Goal: Contribute content: Contribute content

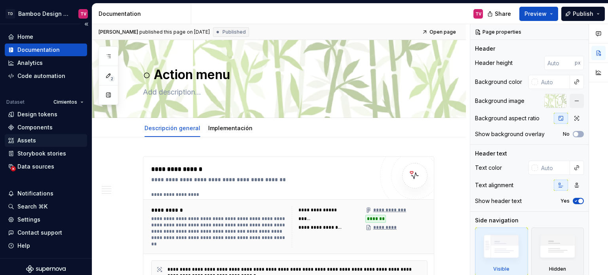
type textarea "*"
click at [45, 165] on div "Data sources" at bounding box center [35, 167] width 37 height 8
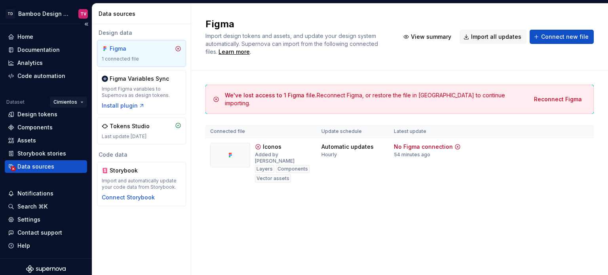
click at [68, 101] on html "TD Bamboo Design System TV Home Documentation Analytics Code automation Dataset…" at bounding box center [304, 137] width 608 height 275
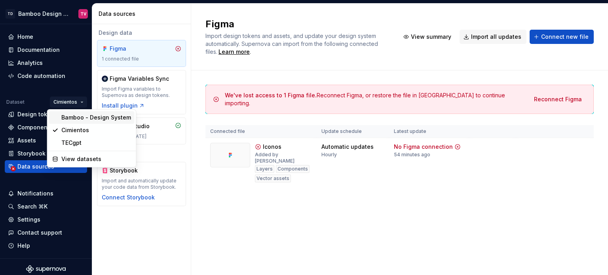
click at [74, 118] on div "Bamboo - Design System" at bounding box center [96, 118] width 70 height 8
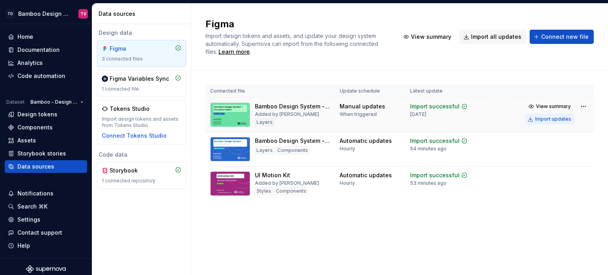
click at [559, 120] on div "Import updates" at bounding box center [553, 119] width 36 height 6
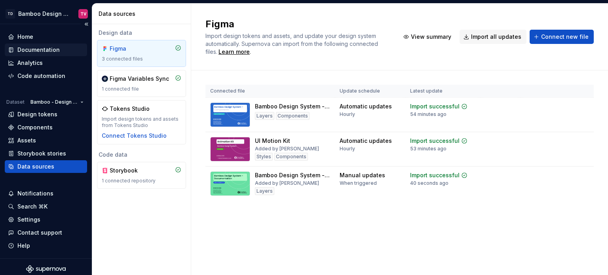
click at [52, 52] on div "Documentation" at bounding box center [38, 50] width 42 height 8
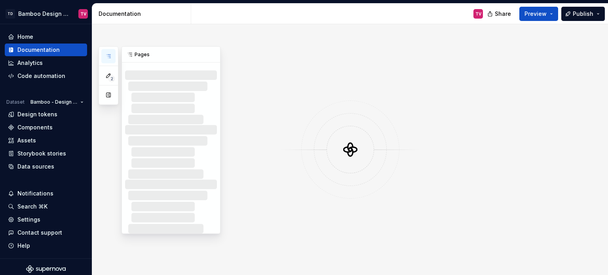
click at [109, 57] on icon "button" at bounding box center [108, 56] width 4 height 3
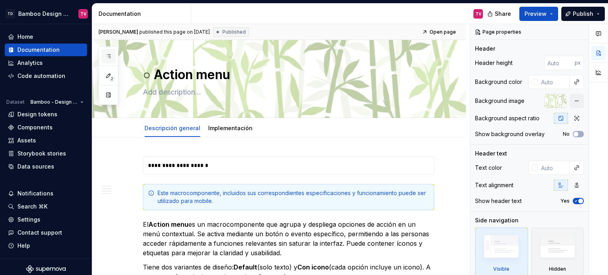
click at [108, 56] on icon "button" at bounding box center [108, 56] width 6 height 6
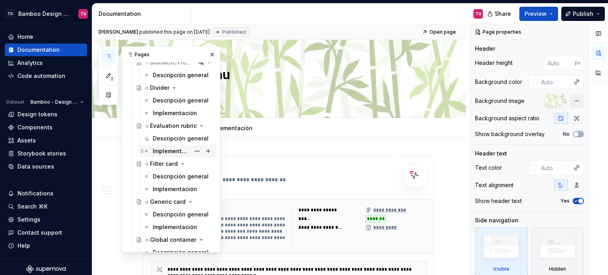
scroll to position [1820, 0]
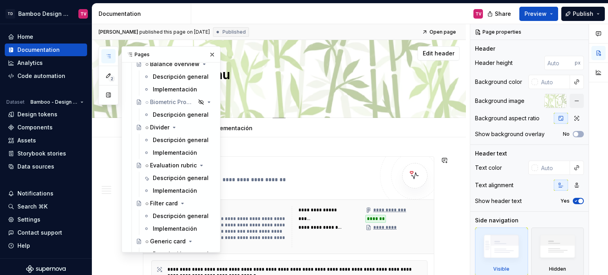
drag, startPoint x: 183, startPoint y: 176, endPoint x: 383, endPoint y: 114, distance: 209.8
click at [183, 176] on div "Descripción general" at bounding box center [181, 178] width 56 height 8
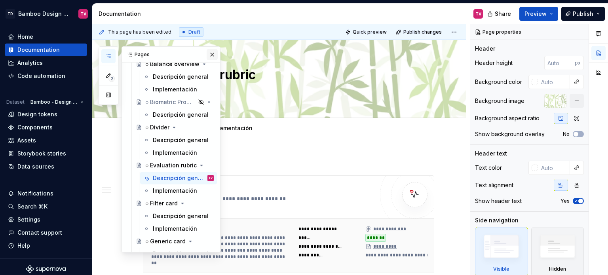
click at [207, 55] on button "button" at bounding box center [212, 54] width 11 height 11
type textarea "*"
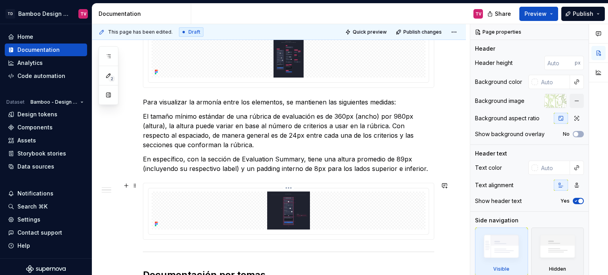
scroll to position [791, 0]
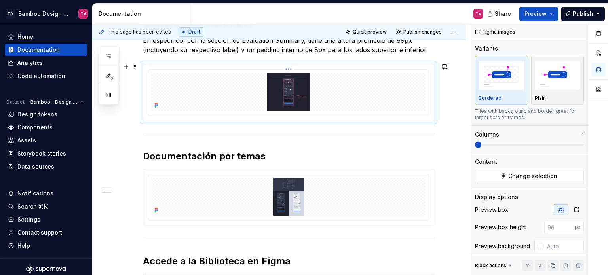
click at [163, 93] on img at bounding box center [289, 92] width 274 height 38
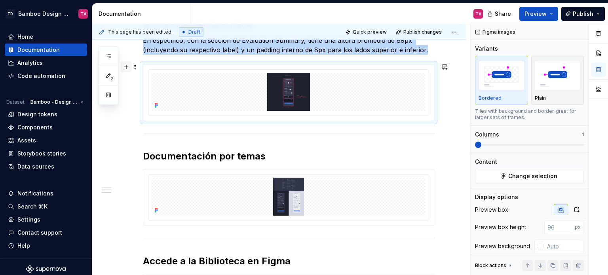
click at [125, 65] on button "button" at bounding box center [126, 66] width 11 height 11
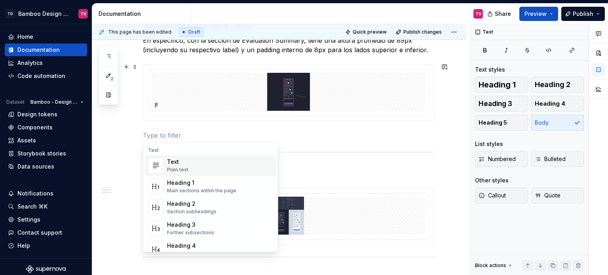
click at [181, 169] on div "Plain text" at bounding box center [177, 170] width 21 height 6
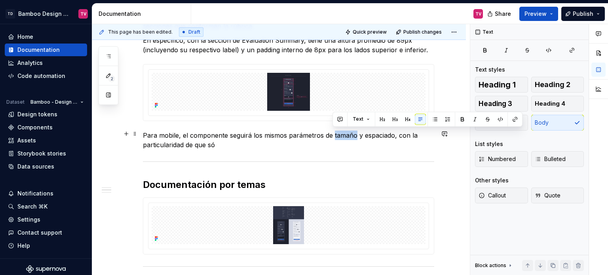
drag, startPoint x: 354, startPoint y: 134, endPoint x: 334, endPoint y: 137, distance: 20.3
click at [334, 137] on p "Para mobile, el componente seguirá los mismos parámetros de tamaño y espaciado,…" at bounding box center [288, 140] width 291 height 19
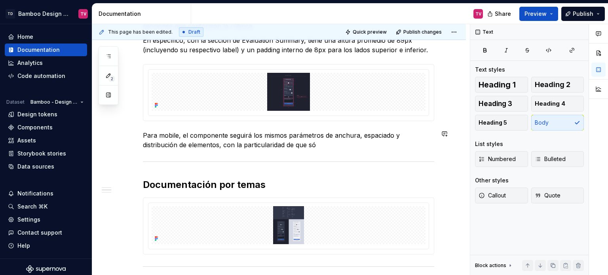
scroll to position [831, 0]
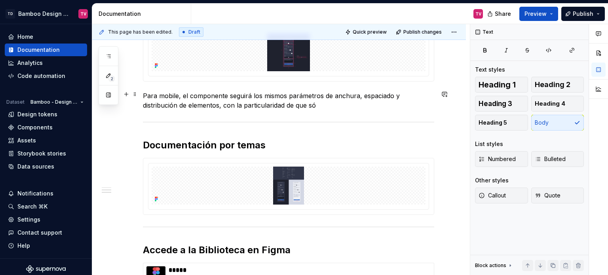
click at [327, 106] on p "Para mobile, el componente seguirá los mismos parámetros de anchura, espaciado …" at bounding box center [288, 100] width 291 height 19
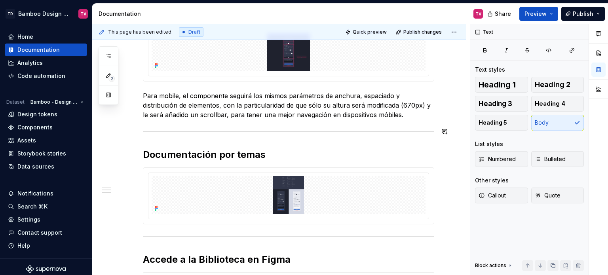
click at [258, 115] on p "Para mobile, el componente seguirá los mismos parámetros de anchura, espaciado …" at bounding box center [288, 105] width 291 height 28
click at [416, 113] on p "Para mobile, el componente seguirá los mismos parámetros de anchura, espaciado …" at bounding box center [288, 105] width 291 height 28
click at [399, 114] on p "Para mobile, el componente seguirá los mismos parámetros de anchura, espaciado …" at bounding box center [288, 105] width 291 height 28
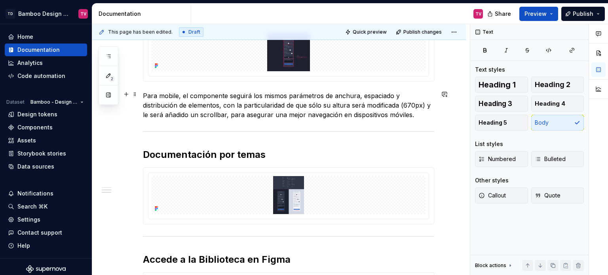
click at [419, 114] on p "Para mobile, el componente seguirá los mismos parámetros de anchura, espaciado …" at bounding box center [288, 105] width 291 height 28
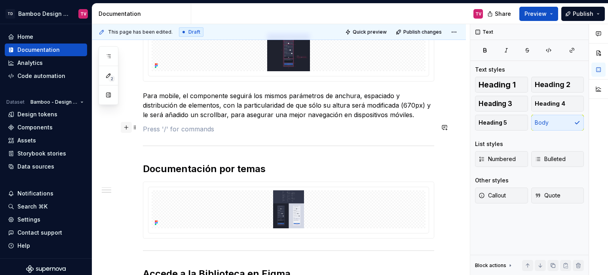
click at [127, 126] on button "button" at bounding box center [126, 127] width 11 height 11
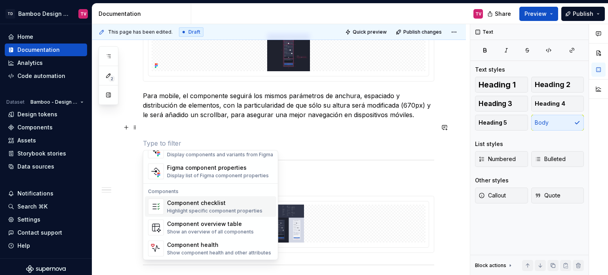
scroll to position [708, 0]
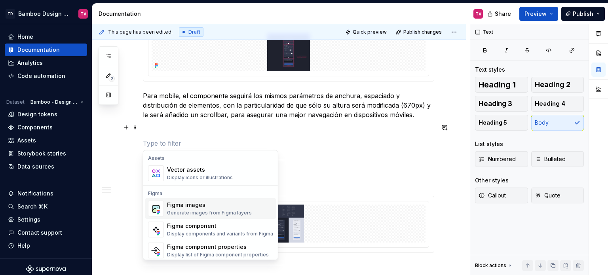
click at [195, 205] on div "Figma images" at bounding box center [209, 205] width 85 height 8
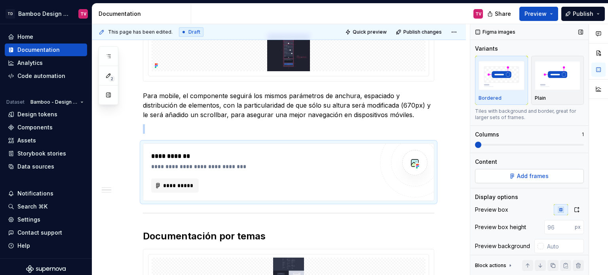
click at [533, 178] on span "Add frames" at bounding box center [533, 176] width 32 height 8
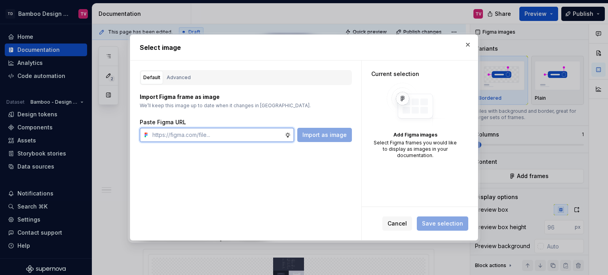
type textarea "*"
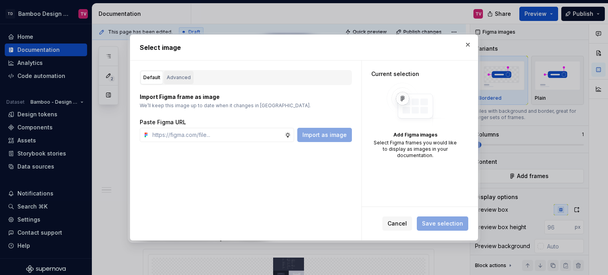
click at [171, 74] on div "Advanced" at bounding box center [179, 78] width 24 height 8
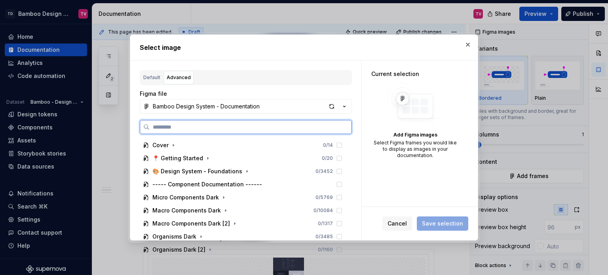
click at [208, 124] on input "search" at bounding box center [251, 127] width 202 height 8
paste input "**********"
type input "**********"
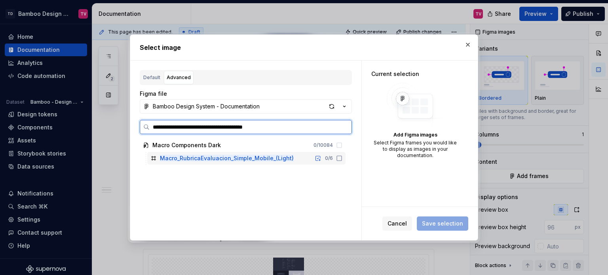
click at [338, 158] on icon at bounding box center [339, 158] width 6 height 6
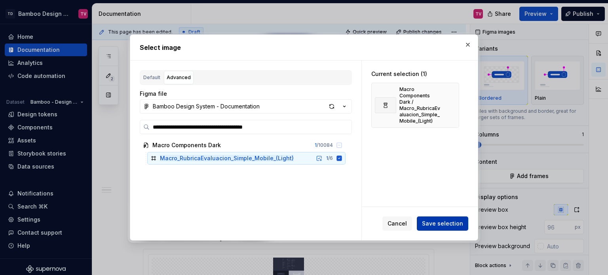
click at [440, 226] on span "Save selection" at bounding box center [442, 224] width 41 height 8
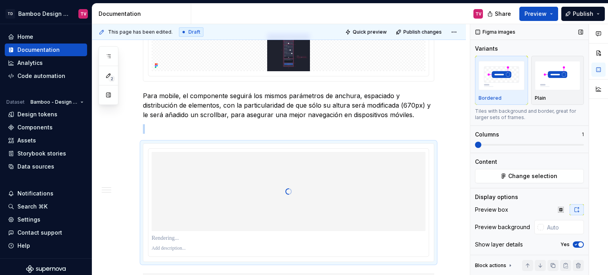
click at [573, 242] on icon "button" at bounding box center [576, 244] width 6 height 5
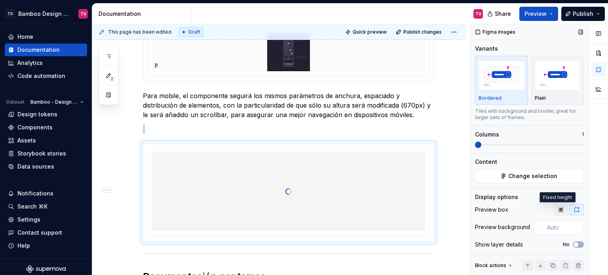
click at [558, 209] on icon "button" at bounding box center [560, 209] width 5 height 5
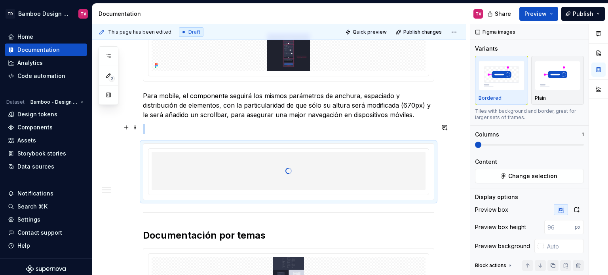
click at [193, 131] on p at bounding box center [288, 128] width 291 height 9
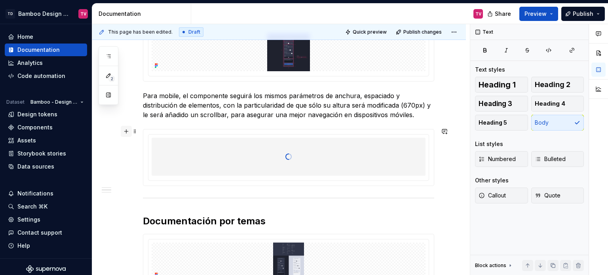
click at [127, 133] on button "button" at bounding box center [126, 131] width 11 height 11
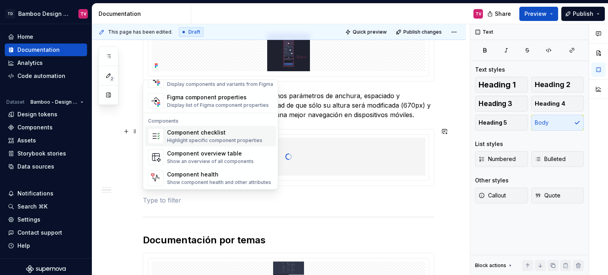
scroll to position [748, 0]
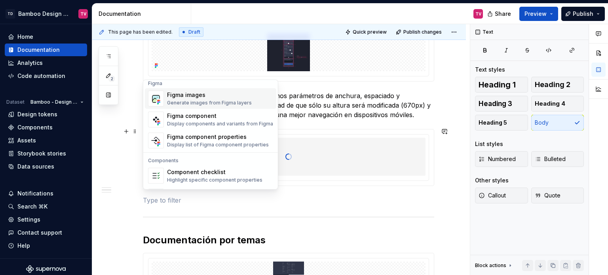
click at [197, 99] on div "Figma images Generate images from Figma layers" at bounding box center [209, 98] width 85 height 15
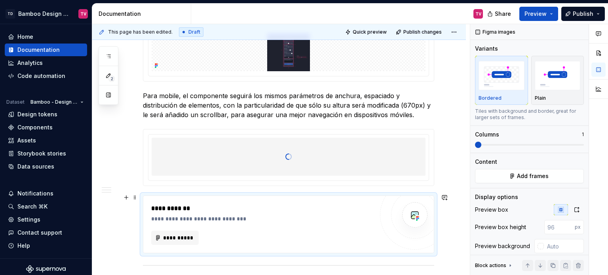
click at [251, 218] on div "**********" at bounding box center [262, 219] width 222 height 8
click at [510, 171] on button "Add frames" at bounding box center [529, 176] width 109 height 14
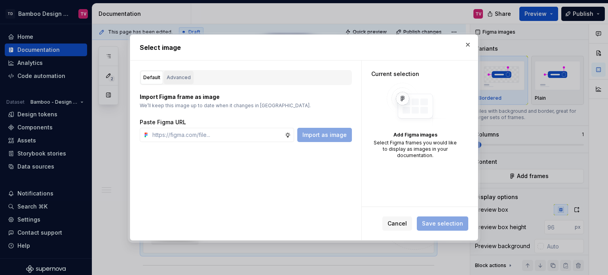
click at [182, 76] on div "Advanced" at bounding box center [179, 78] width 24 height 8
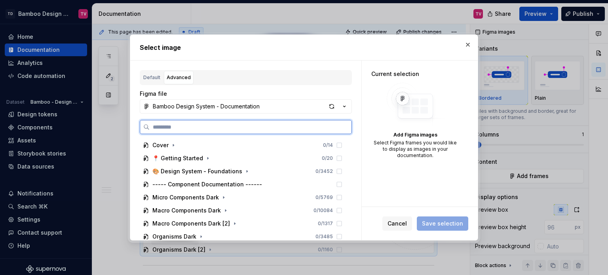
type textarea "*"
click at [228, 128] on input "search" at bounding box center [251, 127] width 202 height 8
paste input "**********"
type input "**********"
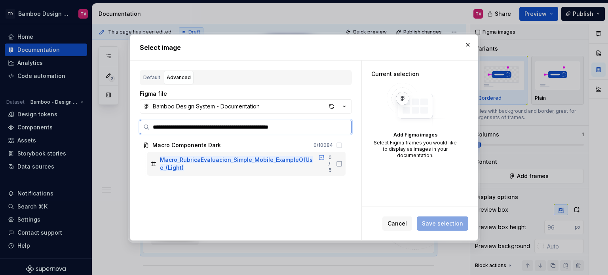
click at [339, 164] on icon at bounding box center [339, 163] width 5 height 5
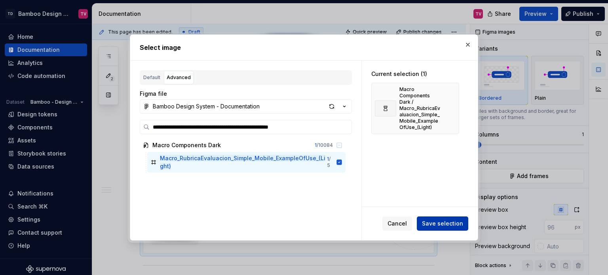
click at [432, 220] on span "Save selection" at bounding box center [442, 224] width 41 height 8
type textarea "*"
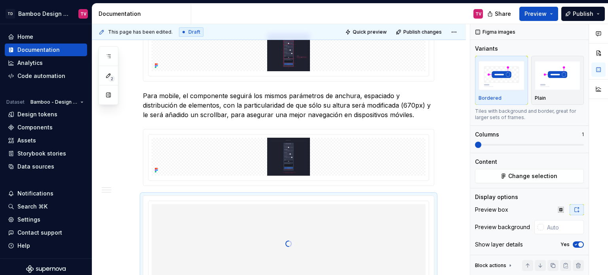
scroll to position [867, 0]
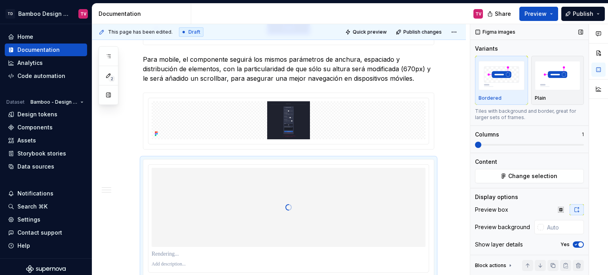
click at [573, 245] on icon "button" at bounding box center [576, 244] width 6 height 5
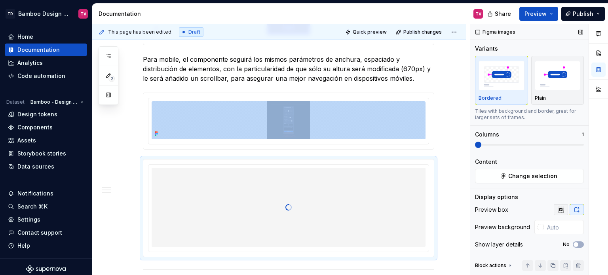
click at [558, 208] on icon "button" at bounding box center [560, 209] width 5 height 5
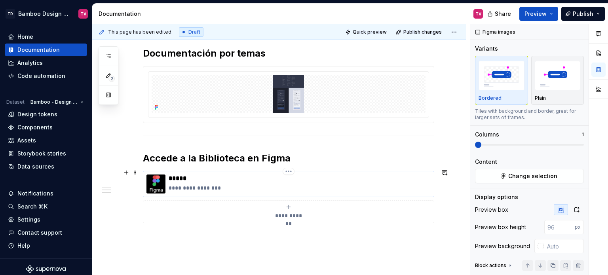
scroll to position [947, 0]
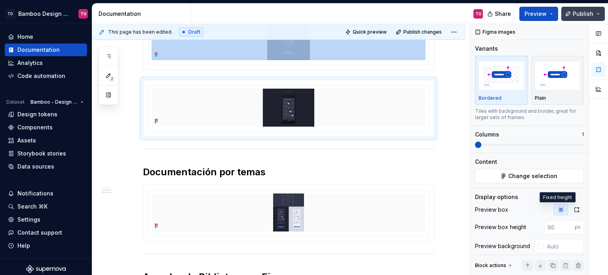
click at [580, 15] on span "Publish" at bounding box center [583, 14] width 21 height 8
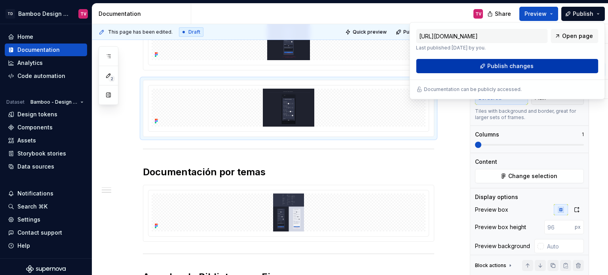
click at [484, 69] on button "Publish changes" at bounding box center [507, 66] width 182 height 14
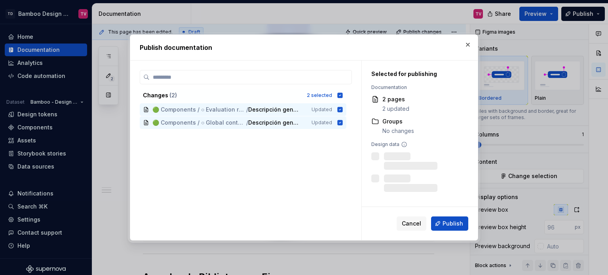
click at [451, 227] on span "Publish" at bounding box center [452, 224] width 21 height 8
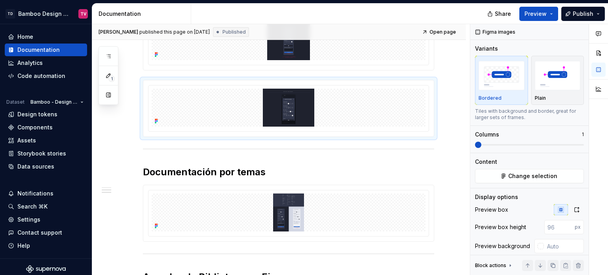
type textarea "*"
